Goal: Navigation & Orientation: Find specific page/section

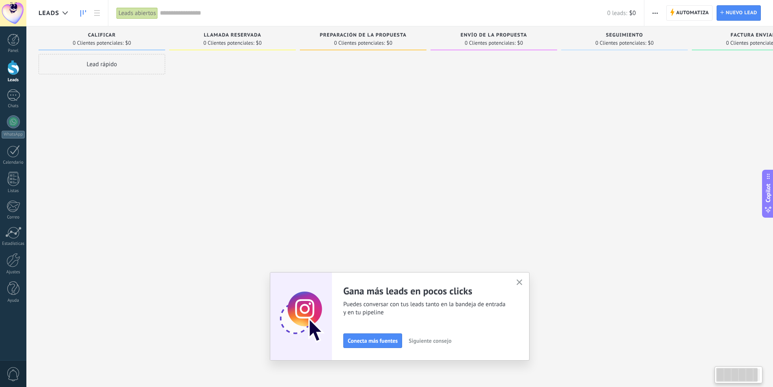
click at [521, 280] on icon "button" at bounding box center [520, 282] width 6 height 6
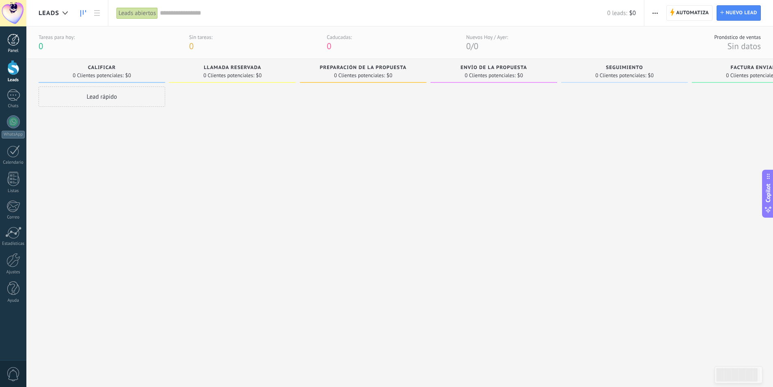
click at [14, 41] on div at bounding box center [13, 40] width 12 height 12
